Goal: Task Accomplishment & Management: Use online tool/utility

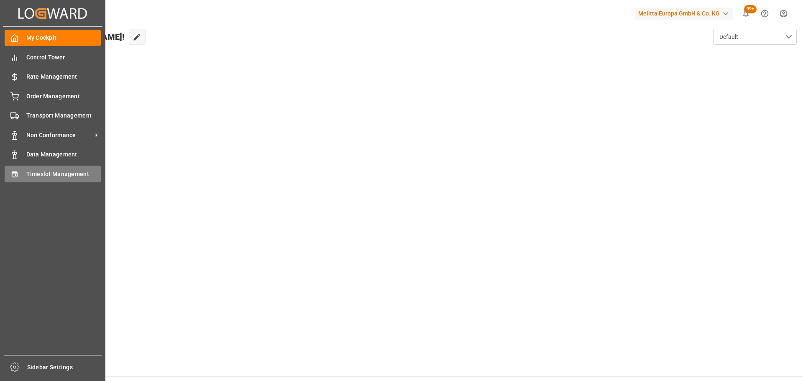
click at [50, 169] on div "Timeslot Management Timeslot Management" at bounding box center [53, 174] width 96 height 16
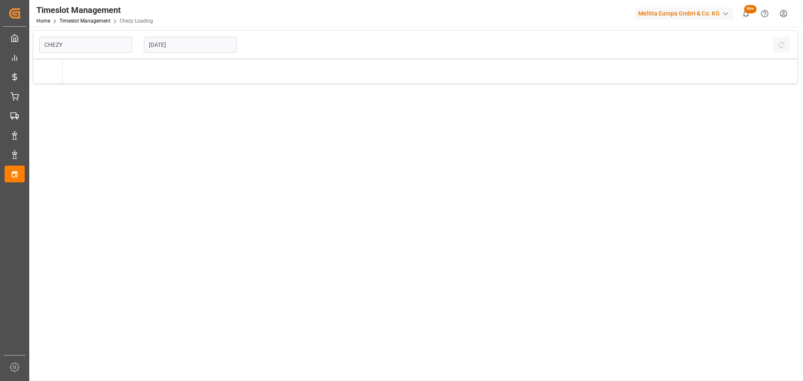
type input "Chezy Loading"
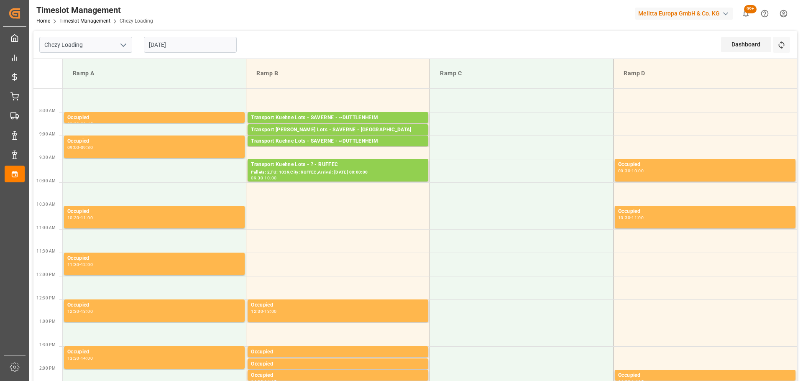
click at [160, 38] on input "[DATE]" at bounding box center [190, 45] width 93 height 16
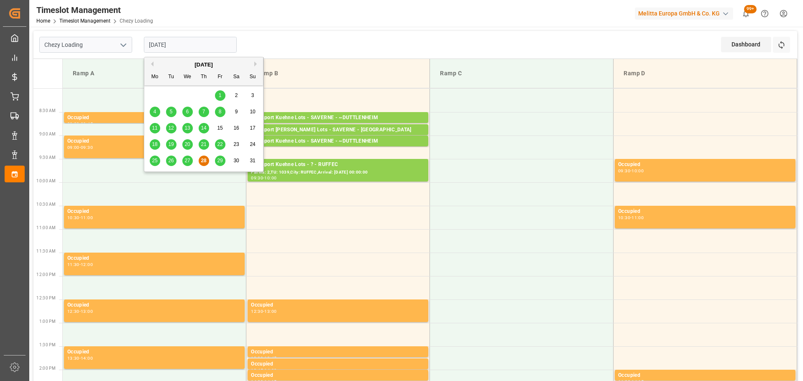
click at [186, 160] on span "27" at bounding box center [187, 161] width 5 height 6
type input "[DATE]"
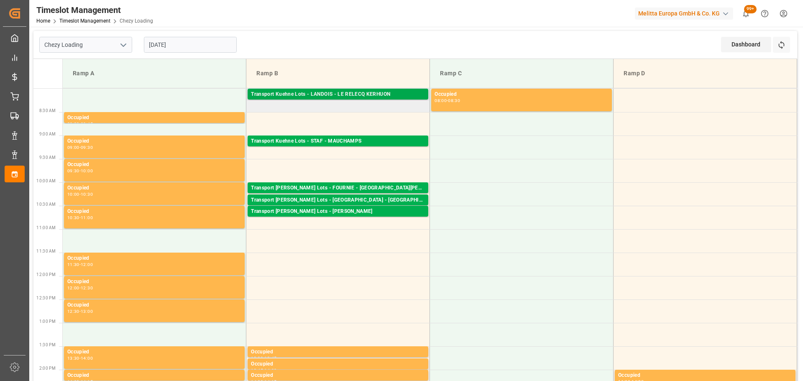
click at [309, 92] on div "Transport Kuehne Lots - LANDOIS - LE RELECQ KERHUON" at bounding box center [338, 94] width 174 height 8
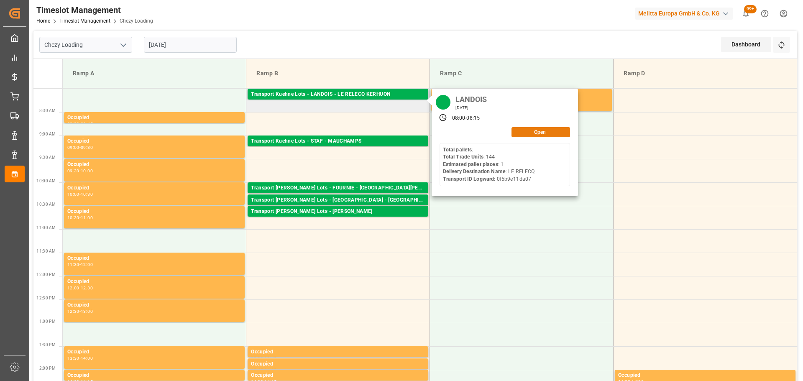
click at [537, 131] on button "Open" at bounding box center [541, 132] width 59 height 10
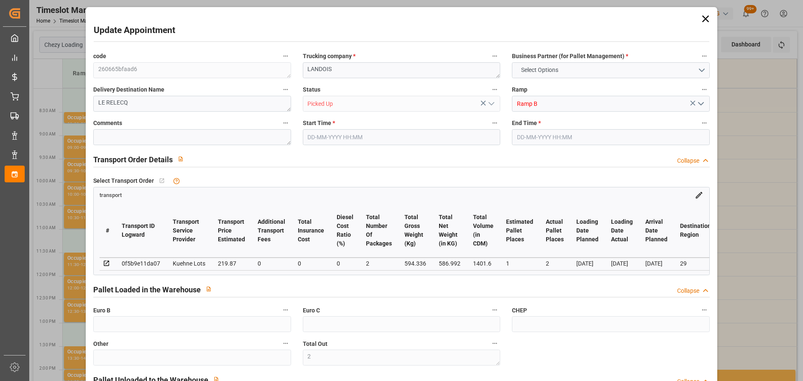
type input "2"
type input "1"
type input "2"
type input "219.87"
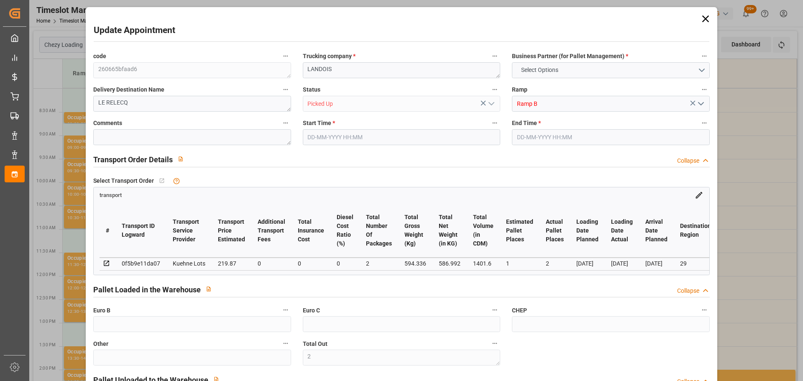
type input "0"
type input "219.87"
type input "0"
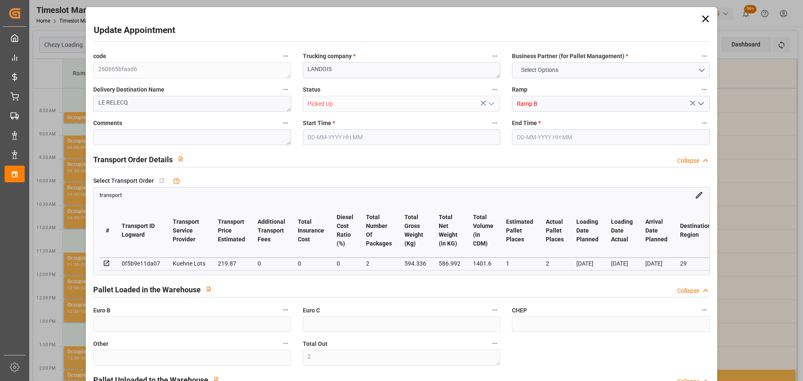
type input "2"
type input "586.992"
type input "617.336"
type input "1401.6"
type input "29"
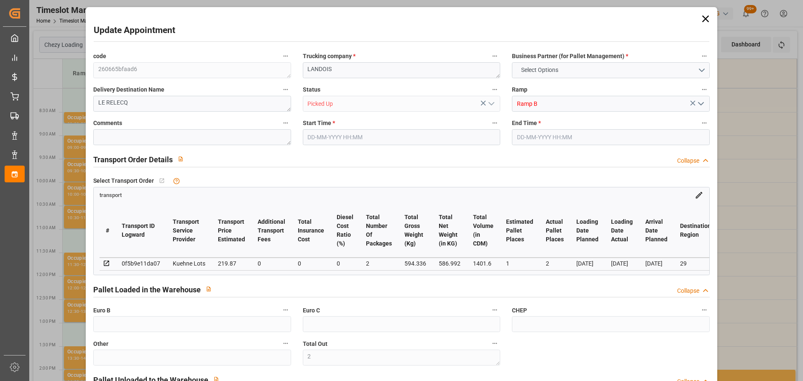
type input "0"
type input "144"
type input "1"
type input "101"
type input "594.336"
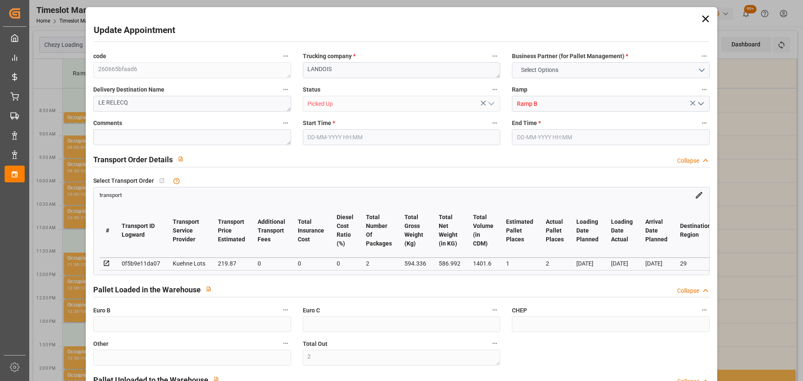
type input "0"
type input "4710.8598"
type input "0"
type input "21"
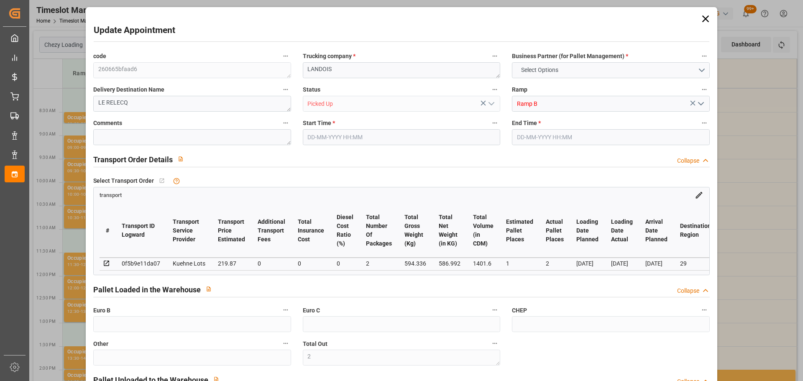
type input "35"
type input "[DATE] 08:00"
type input "[DATE] 08:15"
type input "[DATE] 12:39"
type input "[DATE] 11:25"
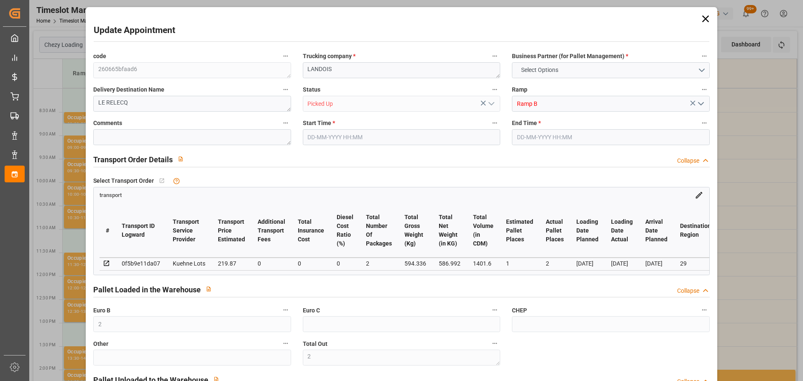
type input "[DATE]"
click at [705, 18] on icon at bounding box center [705, 18] width 7 height 7
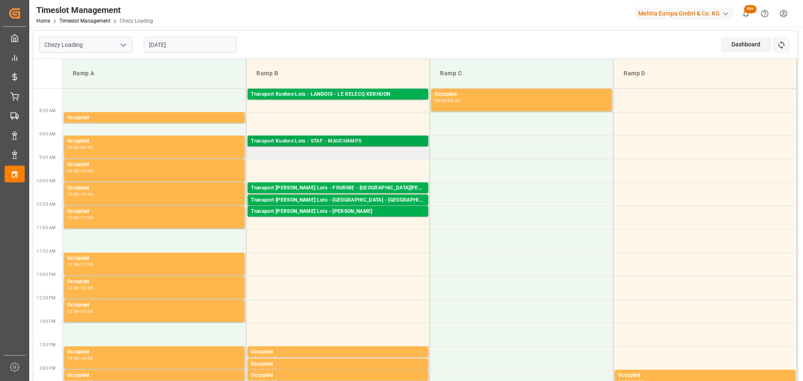
click at [321, 142] on div "Transport Kuehne Lots - STAF - MAUCHAMPS" at bounding box center [338, 141] width 174 height 8
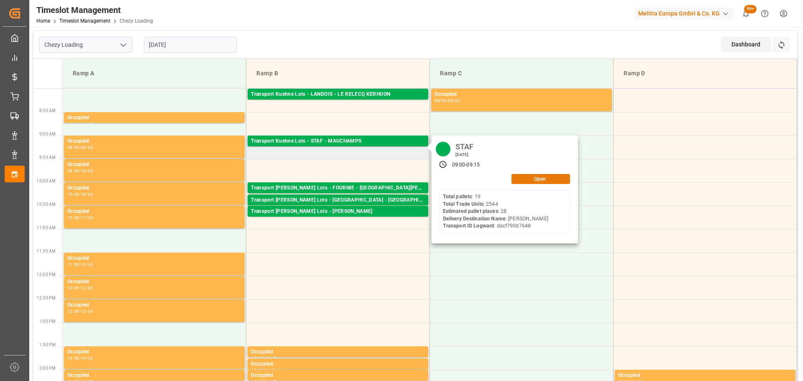
click at [556, 176] on button "Open" at bounding box center [541, 179] width 59 height 10
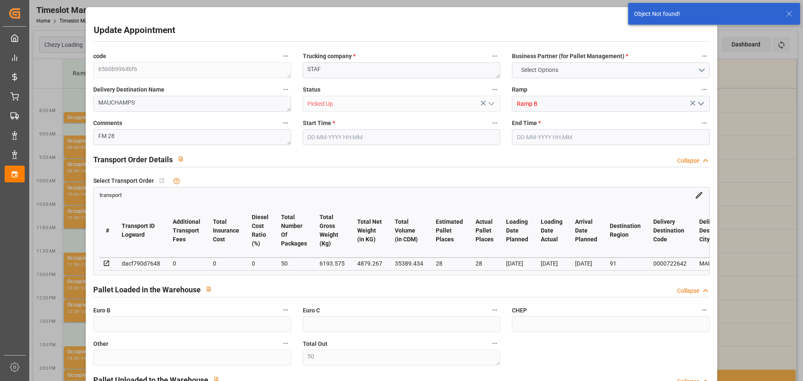
type input "50"
type input "[DATE] 09:00"
type input "[DATE] 09:15"
type input "[DATE] 12:43"
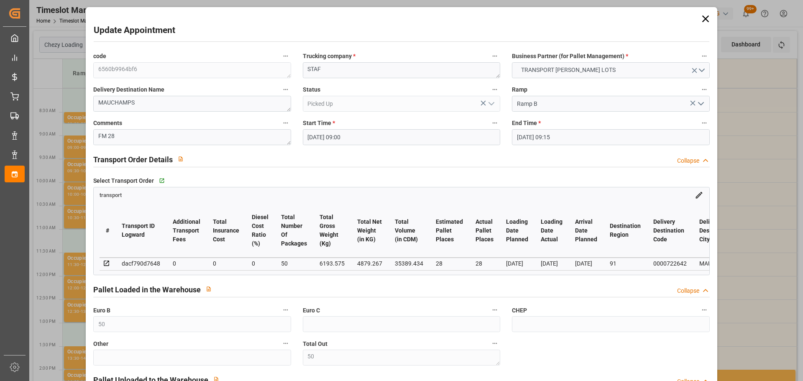
click at [706, 18] on icon at bounding box center [706, 19] width 12 height 12
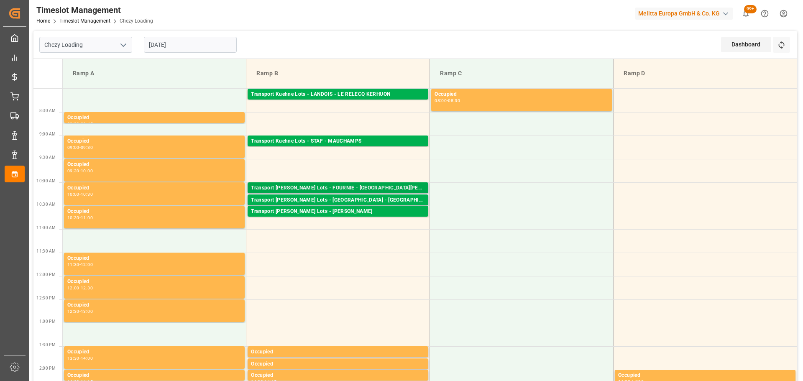
click at [389, 185] on div "Transport [PERSON_NAME] Lots - FOURNIE - [GEOGRAPHIC_DATA][PERSON_NAME]" at bounding box center [338, 188] width 174 height 8
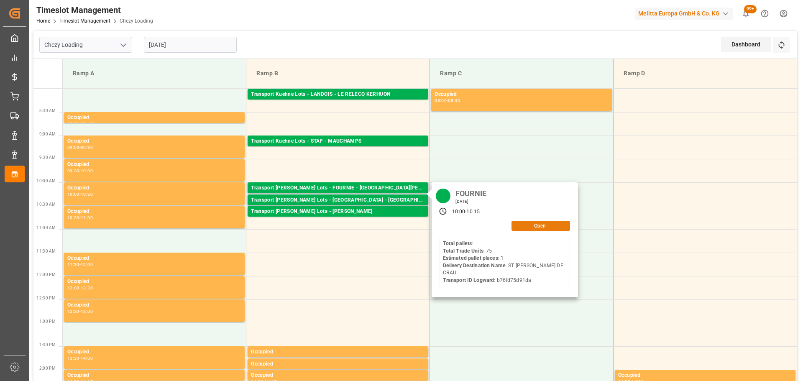
click at [521, 225] on button "Open" at bounding box center [541, 226] width 59 height 10
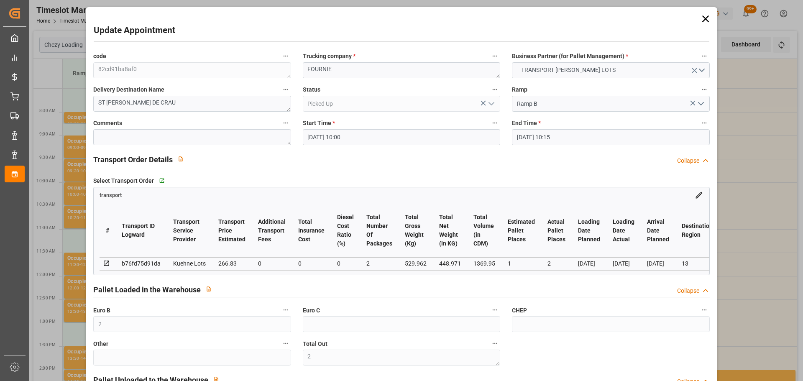
click at [706, 18] on icon at bounding box center [706, 19] width 12 height 12
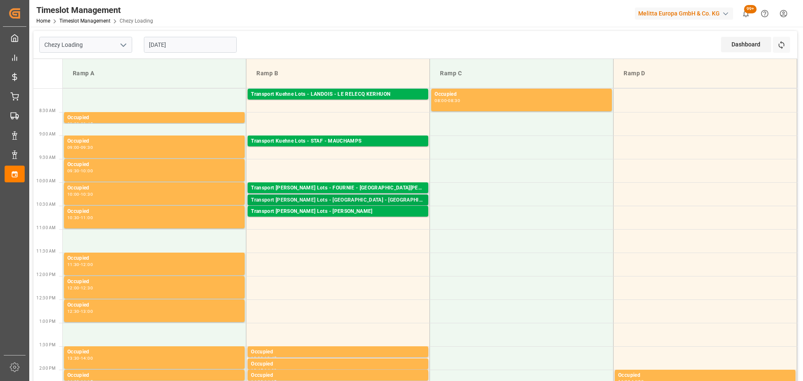
click at [352, 201] on div "Transport [PERSON_NAME] Lots - [GEOGRAPHIC_DATA] - [GEOGRAPHIC_DATA]" at bounding box center [338, 200] width 174 height 8
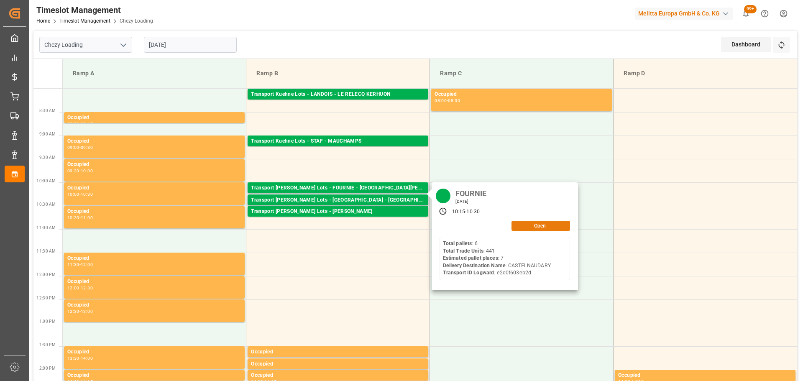
click at [521, 228] on button "Open" at bounding box center [541, 226] width 59 height 10
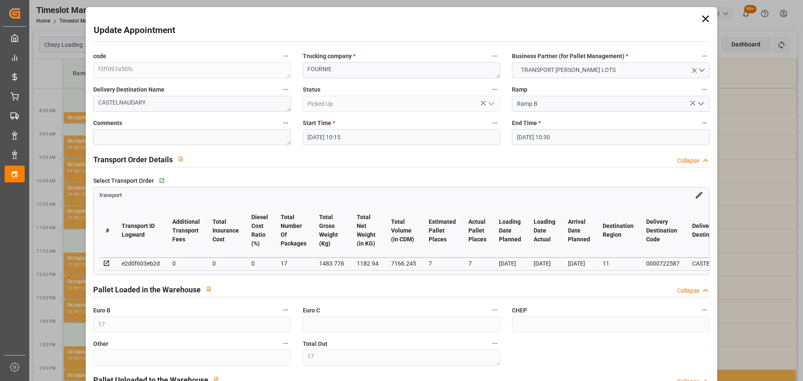
click at [704, 16] on icon at bounding box center [706, 19] width 12 height 12
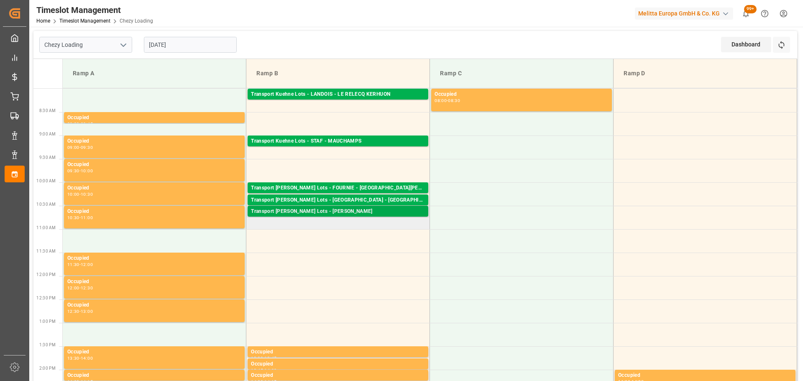
click at [370, 210] on div "Transport [PERSON_NAME] Lots - [PERSON_NAME]" at bounding box center [338, 212] width 174 height 8
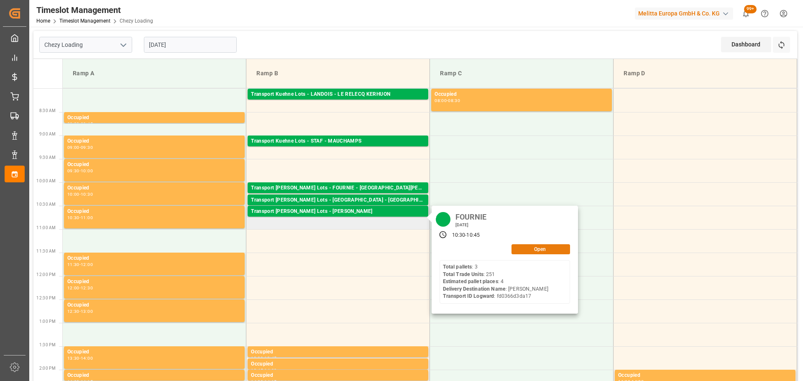
click at [540, 245] on button "Open" at bounding box center [541, 249] width 59 height 10
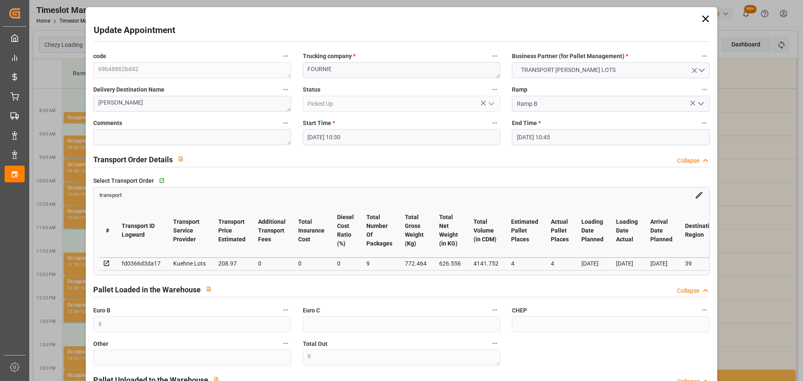
drag, startPoint x: 700, startPoint y: 16, endPoint x: 697, endPoint y: 58, distance: 42.0
click at [702, 17] on icon at bounding box center [705, 18] width 7 height 7
